Goal: Information Seeking & Learning: Learn about a topic

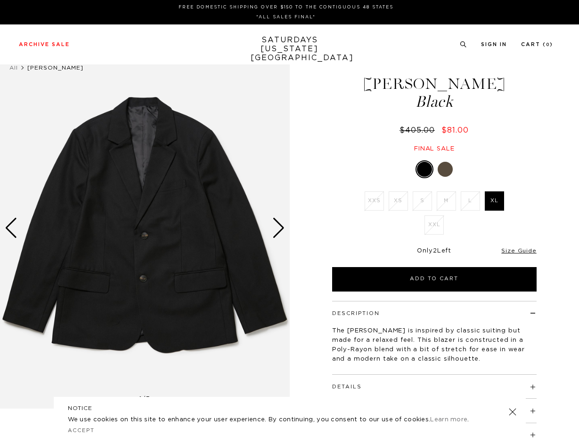
click at [279, 223] on div "Next slide" at bounding box center [278, 228] width 13 height 21
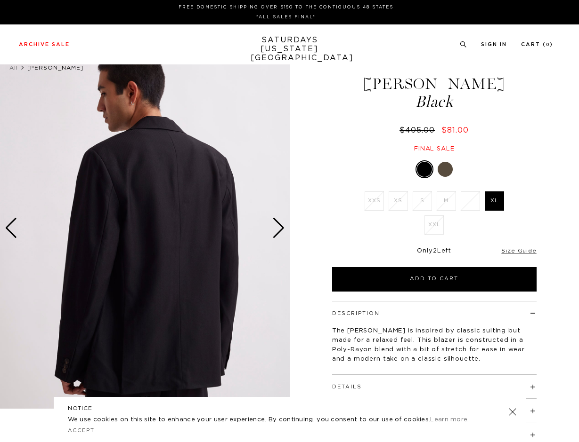
click at [279, 223] on div "Next slide" at bounding box center [278, 228] width 13 height 21
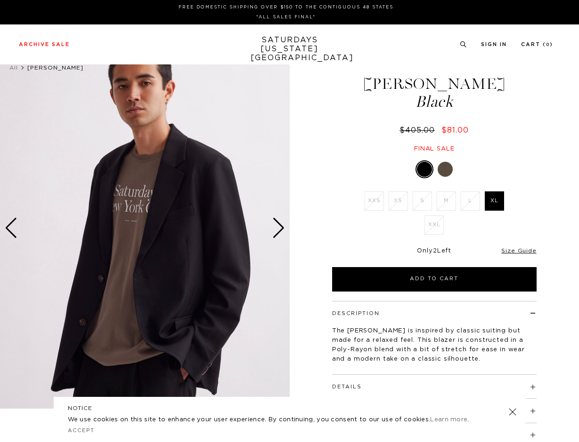
click at [279, 223] on div "Next slide" at bounding box center [278, 228] width 13 height 21
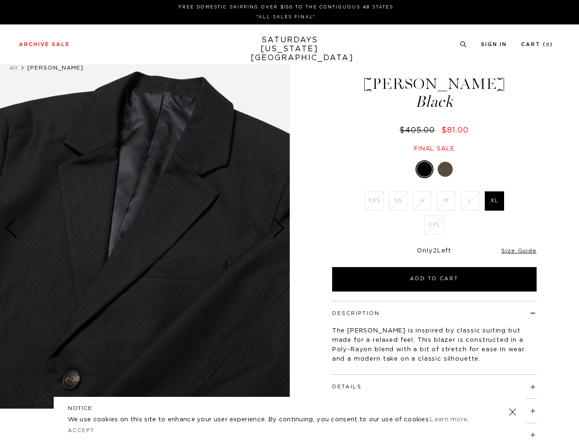
click at [279, 223] on div "Next slide" at bounding box center [278, 228] width 13 height 21
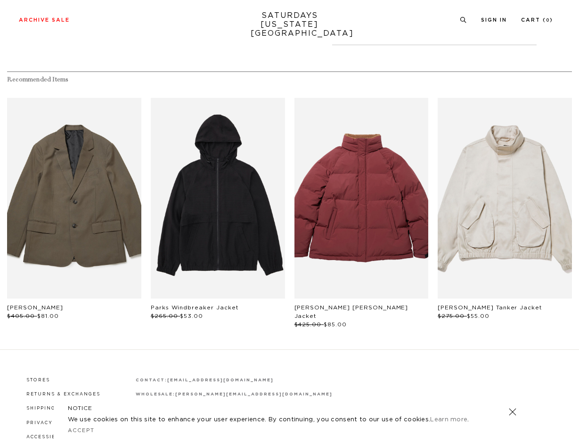
scroll to position [460, 0]
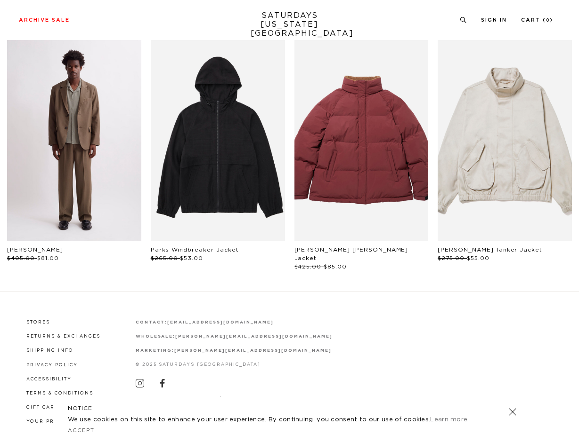
click at [100, 175] on link "files/M42317SU01-ON-BUNGEE_01_7836fa01-5c23-46f4-90f4-4787d16e6cb3.jpg" at bounding box center [74, 140] width 134 height 201
